Goal: Task Accomplishment & Management: Manage account settings

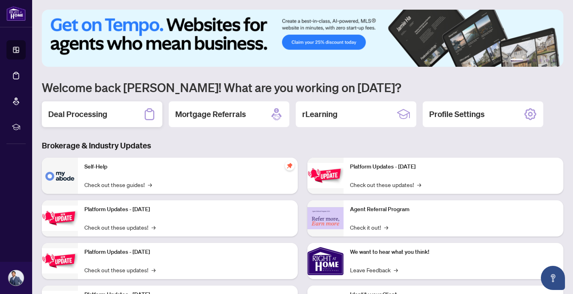
click at [140, 113] on div "Deal Processing" at bounding box center [102, 114] width 121 height 26
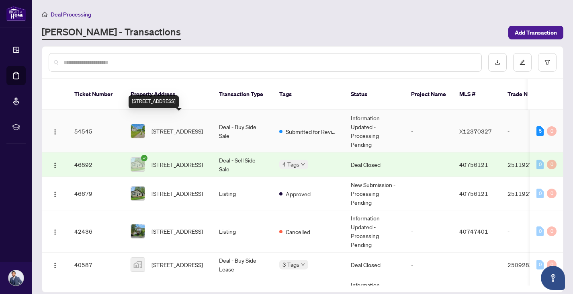
click at [180, 127] on span "[STREET_ADDRESS]" at bounding box center [177, 131] width 51 height 9
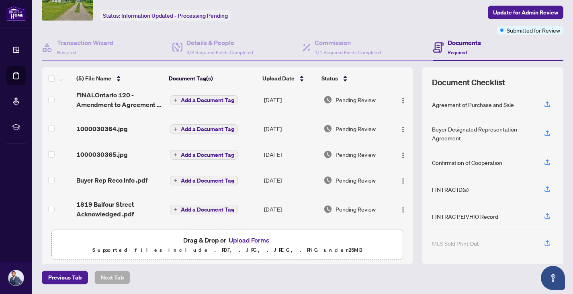
scroll to position [43, 0]
click at [249, 241] on button "Upload Forms" at bounding box center [248, 240] width 45 height 10
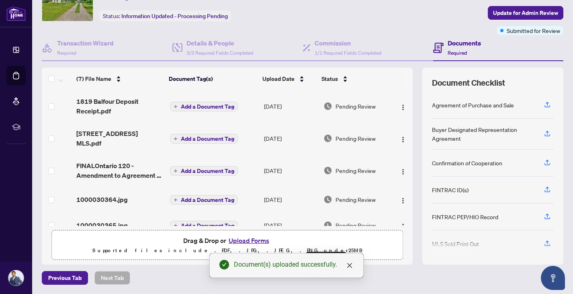
scroll to position [0, 0]
click at [521, 10] on span "Update for Admin Review" at bounding box center [525, 12] width 65 height 13
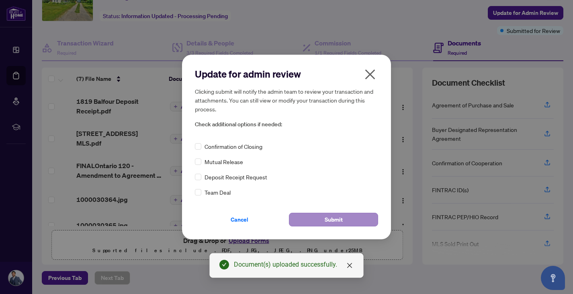
click at [335, 218] on span "Submit" at bounding box center [334, 219] width 18 height 13
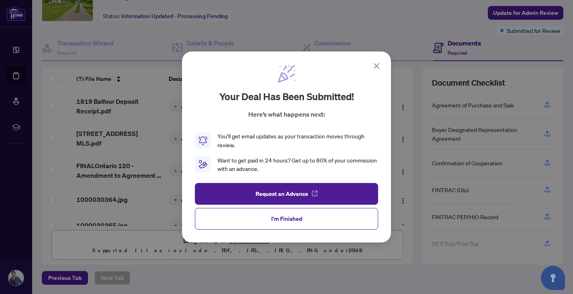
click at [335, 218] on button "I'm Finished" at bounding box center [286, 219] width 183 height 22
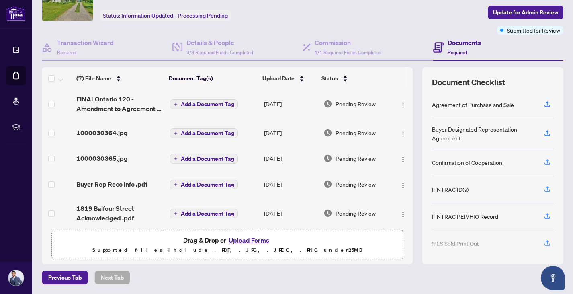
scroll to position [43, 0]
